Goal: Find specific page/section: Find specific page/section

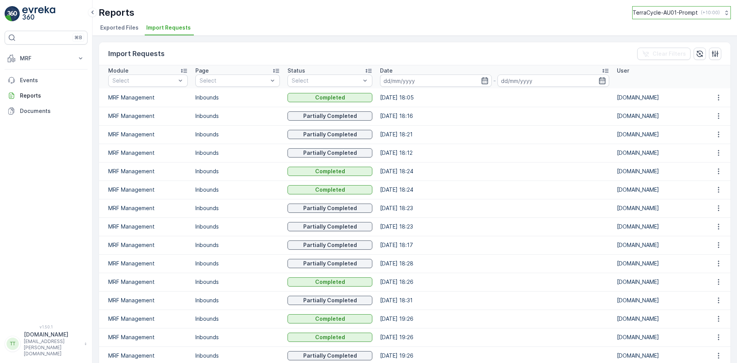
click at [657, 10] on p "TerraCycle-AU01-Prompt" at bounding box center [665, 13] width 65 height 8
type input "uk"
click at [677, 65] on span "TerraCycle-UK02-Econpro" at bounding box center [680, 63] width 85 height 8
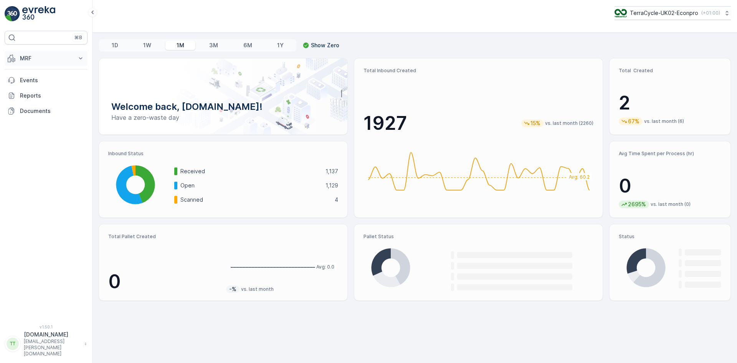
click at [38, 56] on p "MRF" at bounding box center [46, 59] width 52 height 8
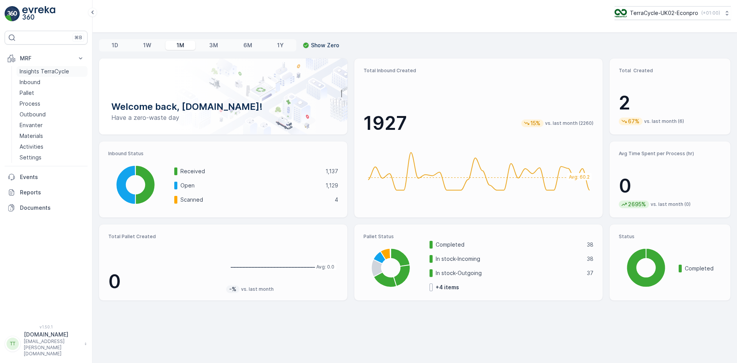
click at [41, 71] on p "Insights TerraCycle" at bounding box center [45, 72] width 50 height 8
